Goal: Task Accomplishment & Management: Use online tool/utility

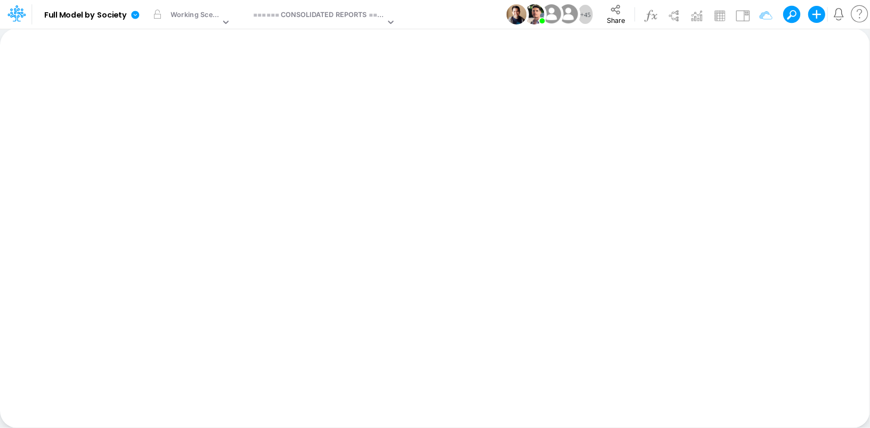
click at [24, 17] on icon at bounding box center [16, 13] width 18 height 18
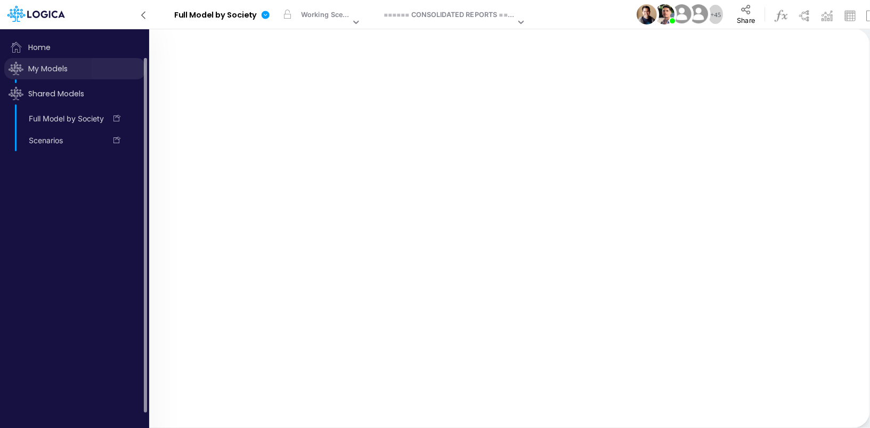
click at [60, 74] on span "My Models" at bounding box center [74, 68] width 141 height 21
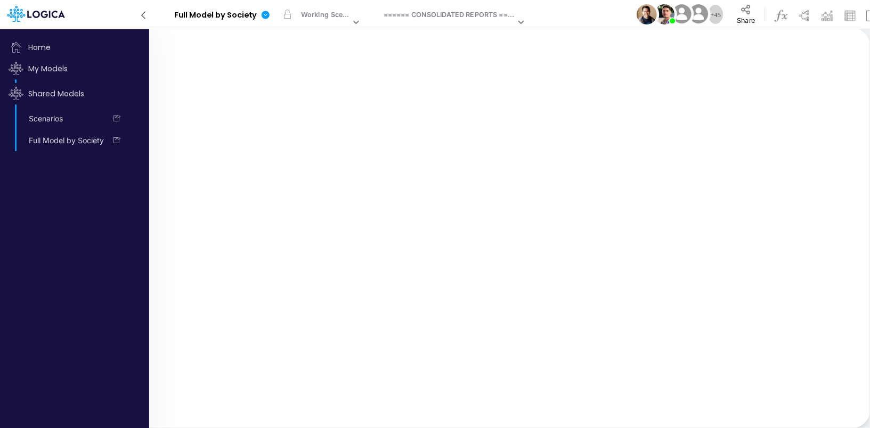
click at [583, 15] on div "Model Full Model by Society Edit model settings Duplicate Import QuickBooks Qui…" at bounding box center [601, 14] width 785 height 29
click at [267, 19] on icon at bounding box center [265, 15] width 10 height 10
click at [266, 19] on icon at bounding box center [265, 15] width 10 height 10
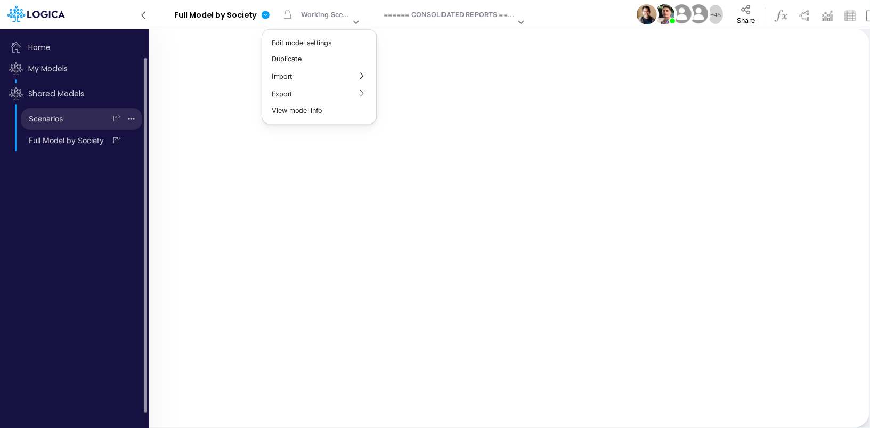
click at [132, 121] on icon "button" at bounding box center [131, 119] width 7 height 14
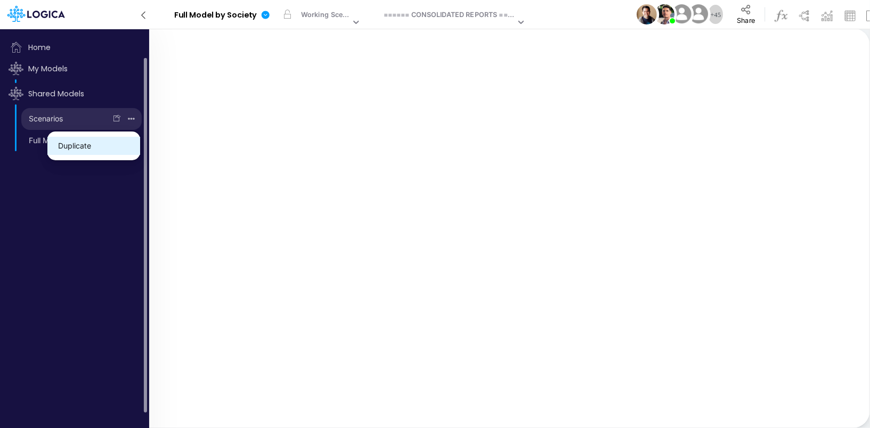
click at [115, 142] on button "Duplicate" at bounding box center [93, 146] width 93 height 18
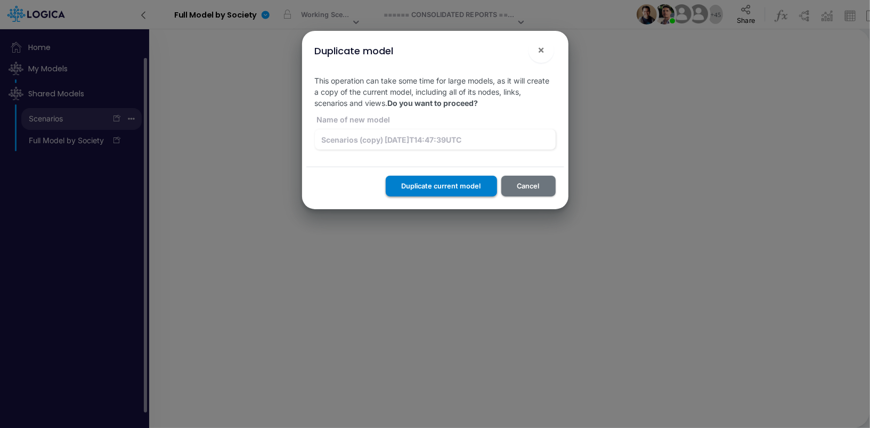
click at [429, 186] on button "Duplicate current model" at bounding box center [441, 186] width 111 height 21
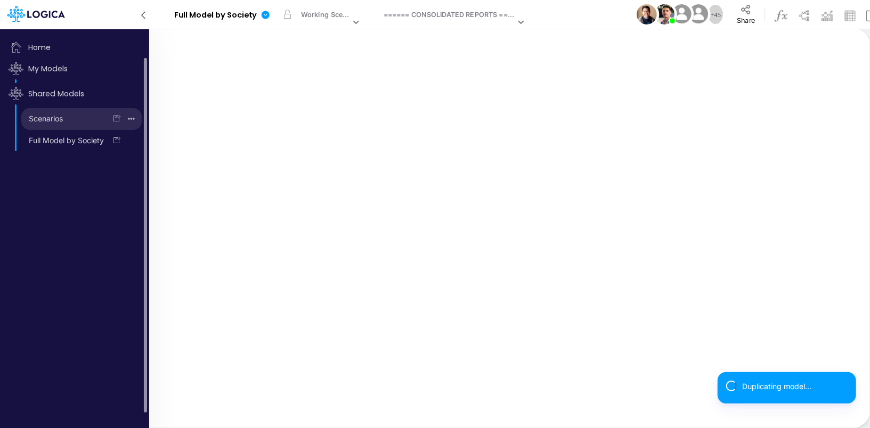
click at [425, 192] on div "Insert new Conditional formatting Paste Cut Copy AutoFill Ready 100% Sum: null …" at bounding box center [434, 228] width 869 height 400
